Goal: Transaction & Acquisition: Purchase product/service

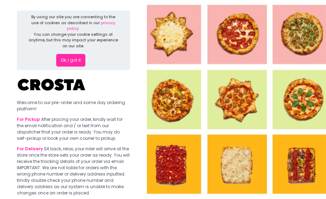
scroll to position [35, 0]
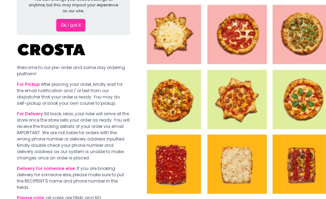
click at [67, 19] on button "Ok, I got it" at bounding box center [70, 25] width 29 height 13
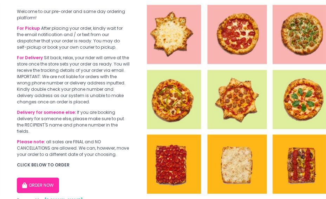
scroll to position [46, 0]
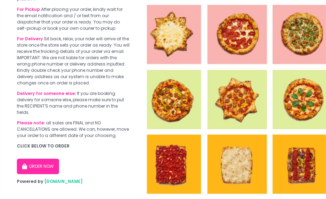
click at [52, 164] on button "ORDER NOW" at bounding box center [38, 166] width 42 height 15
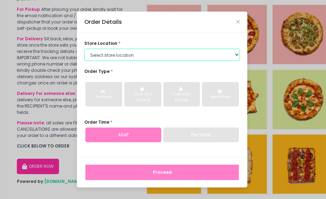
click at [126, 54] on select "Select store location [PERSON_NAME] Pizza - [PERSON_NAME] Pizza - [GEOGRAPHIC_D…" at bounding box center [161, 55] width 155 height 13
select select "65090bae48156caed44a5eb4"
click at [84, 49] on select "Select store location [PERSON_NAME] Pizza - [PERSON_NAME] Pizza - [GEOGRAPHIC_D…" at bounding box center [161, 55] width 155 height 13
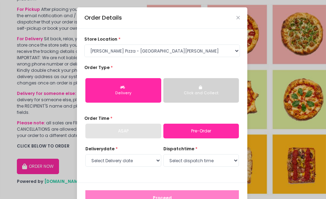
click at [183, 93] on div "Click and Collect" at bounding box center [201, 94] width 67 height 6
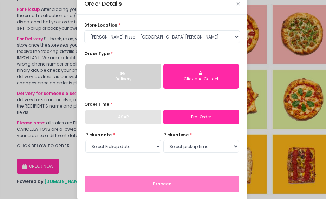
scroll to position [21, 0]
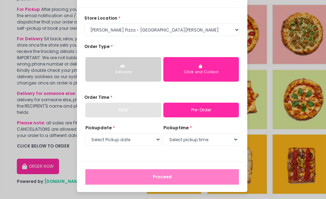
click at [143, 112] on div "ASAP" at bounding box center [123, 110] width 76 height 15
click at [128, 113] on div "ASAP" at bounding box center [123, 110] width 76 height 15
click at [156, 142] on select "Select Pickup date [DATE] [DATE] [DATE] [DATE] [DATE] [DATE]" at bounding box center [123, 139] width 76 height 13
select select "[DATE]"
click at [85, 133] on select "Select Pickup date [DATE] [DATE] [DATE] [DATE] [DATE] [DATE]" at bounding box center [123, 139] width 76 height 13
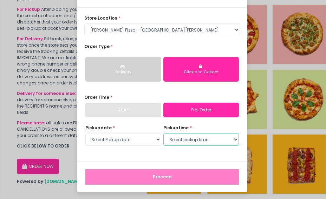
click at [205, 142] on select "Select pickup time 12:00 PM - 12:30 PM 12:30 PM - 01:00 PM 01:00 PM - 01:30 PM …" at bounding box center [201, 139] width 76 height 13
select select "12:00"
click at [163, 133] on select "Select pickup time 12:00 PM - 12:30 PM 12:30 PM - 01:00 PM 01:00 PM - 01:30 PM …" at bounding box center [201, 139] width 76 height 13
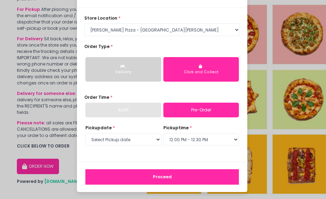
click at [176, 175] on button "Proceed" at bounding box center [161, 176] width 153 height 15
